Goal: Leave review/rating

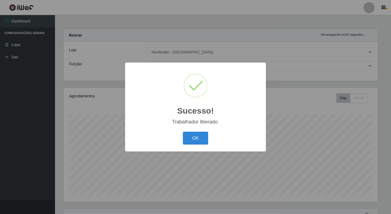
select select "454"
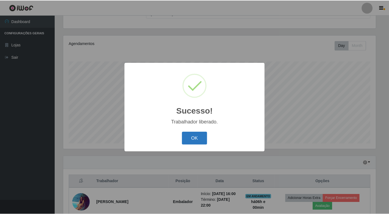
scroll to position [114, 314]
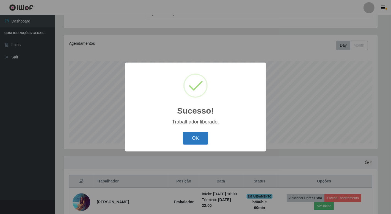
click at [195, 138] on button "OK" at bounding box center [196, 138] width 26 height 13
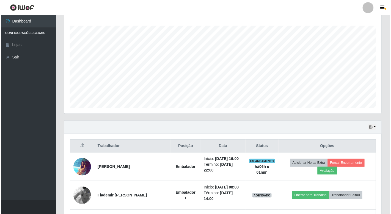
scroll to position [144, 0]
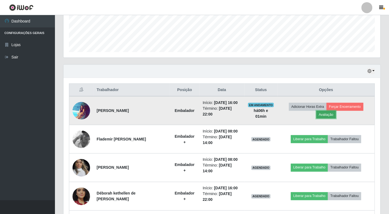
click at [323, 116] on button "Avaliação" at bounding box center [327, 115] width 20 height 8
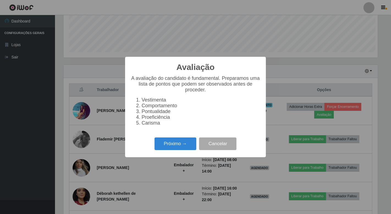
scroll to position [114, 314]
click at [190, 147] on button "Próximo →" at bounding box center [175, 144] width 42 height 13
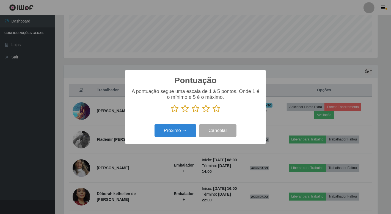
click at [215, 111] on icon at bounding box center [216, 109] width 8 height 8
click at [212, 113] on input "radio" at bounding box center [212, 113] width 0 height 0
click at [192, 133] on button "Próximo →" at bounding box center [175, 130] width 42 height 13
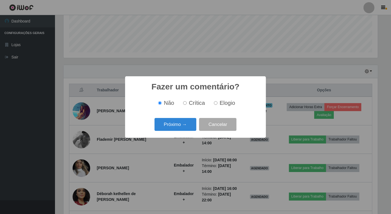
click at [216, 102] on input "Elogio" at bounding box center [216, 103] width 4 height 4
radio input "true"
click at [189, 124] on button "Próximo →" at bounding box center [175, 124] width 42 height 13
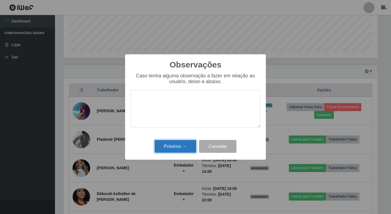
click at [182, 145] on button "Próximo →" at bounding box center [175, 146] width 42 height 13
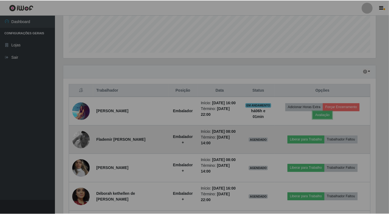
scroll to position [114, 317]
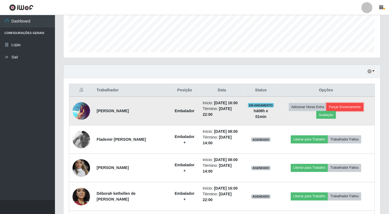
click at [344, 109] on button "Forçar Encerramento" at bounding box center [345, 107] width 37 height 8
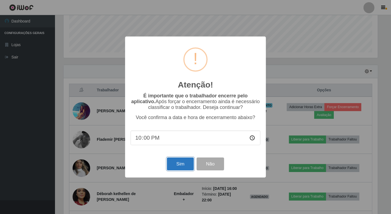
click at [180, 167] on button "Sim" at bounding box center [180, 164] width 27 height 13
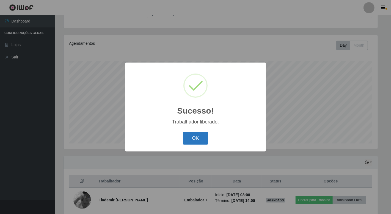
click at [192, 142] on button "OK" at bounding box center [196, 138] width 26 height 13
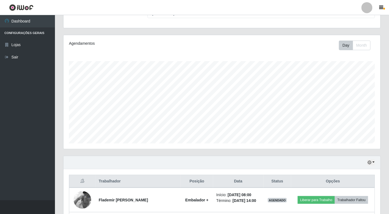
scroll to position [151, 0]
